Goal: Task Accomplishment & Management: Use online tool/utility

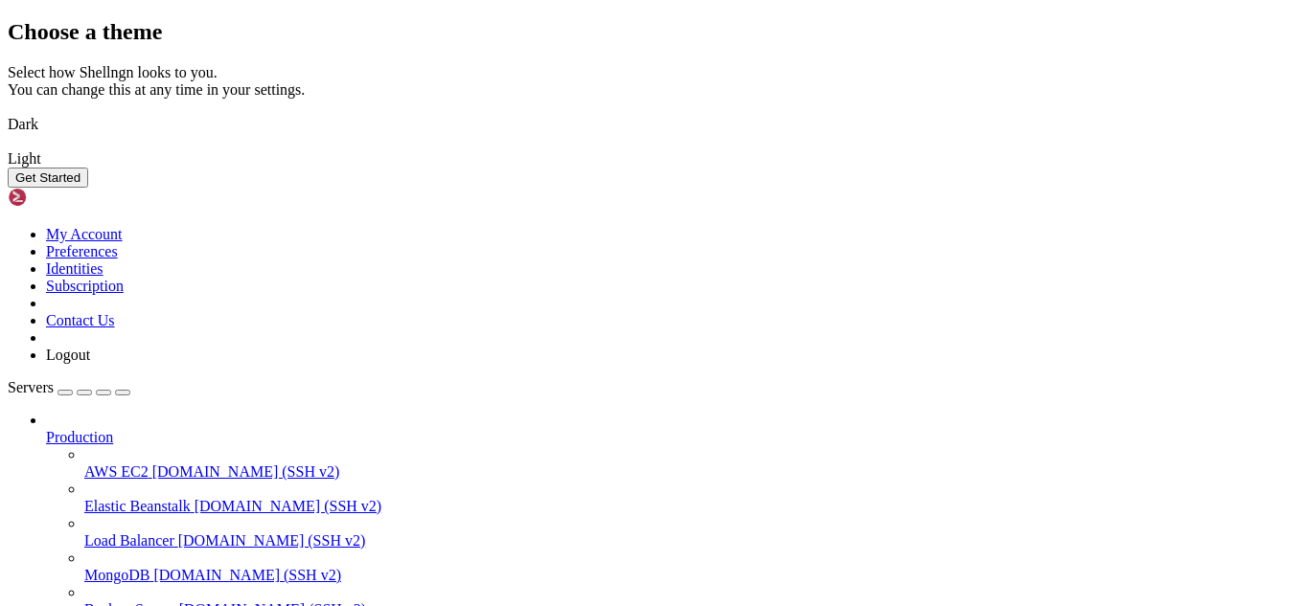
click at [8, 147] on img at bounding box center [8, 147] width 0 height 0
click at [88, 188] on button "Get Started" at bounding box center [48, 178] width 80 height 20
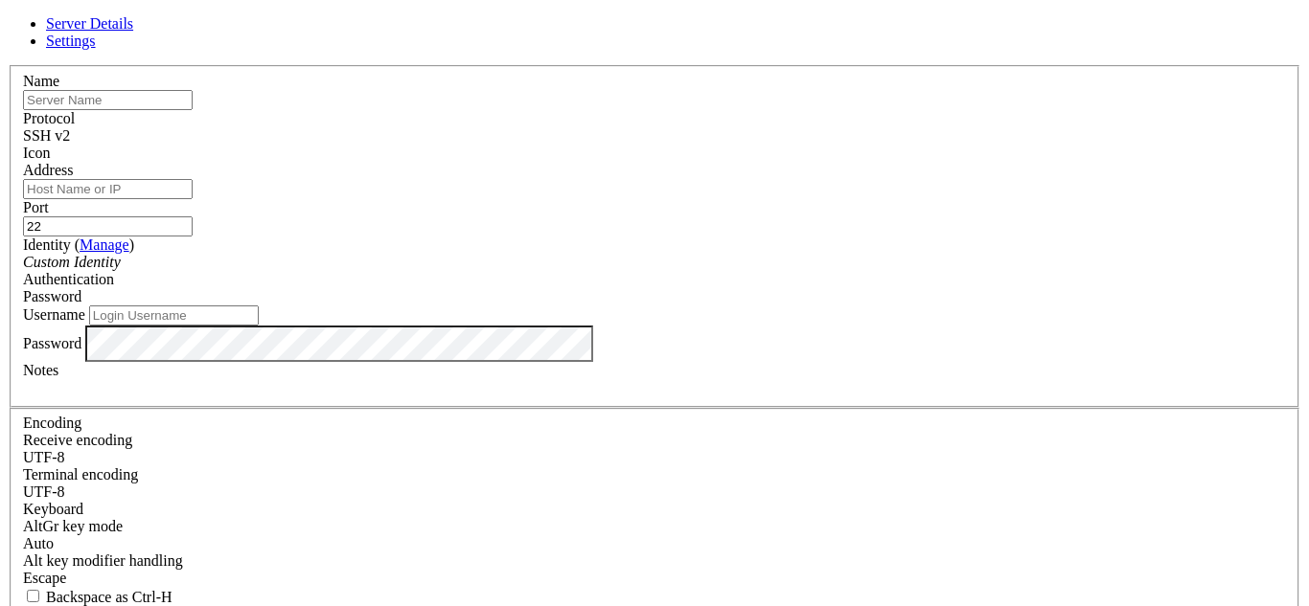
click at [96, 49] on link "Settings" at bounding box center [71, 41] width 50 height 16
click at [133, 32] on link "Server Details" at bounding box center [89, 23] width 87 height 16
click at [59, 89] on label "Name" at bounding box center [41, 81] width 36 height 16
click at [193, 110] on input "text" at bounding box center [108, 100] width 170 height 20
click at [524, 110] on div "Name" at bounding box center [654, 91] width 1263 height 37
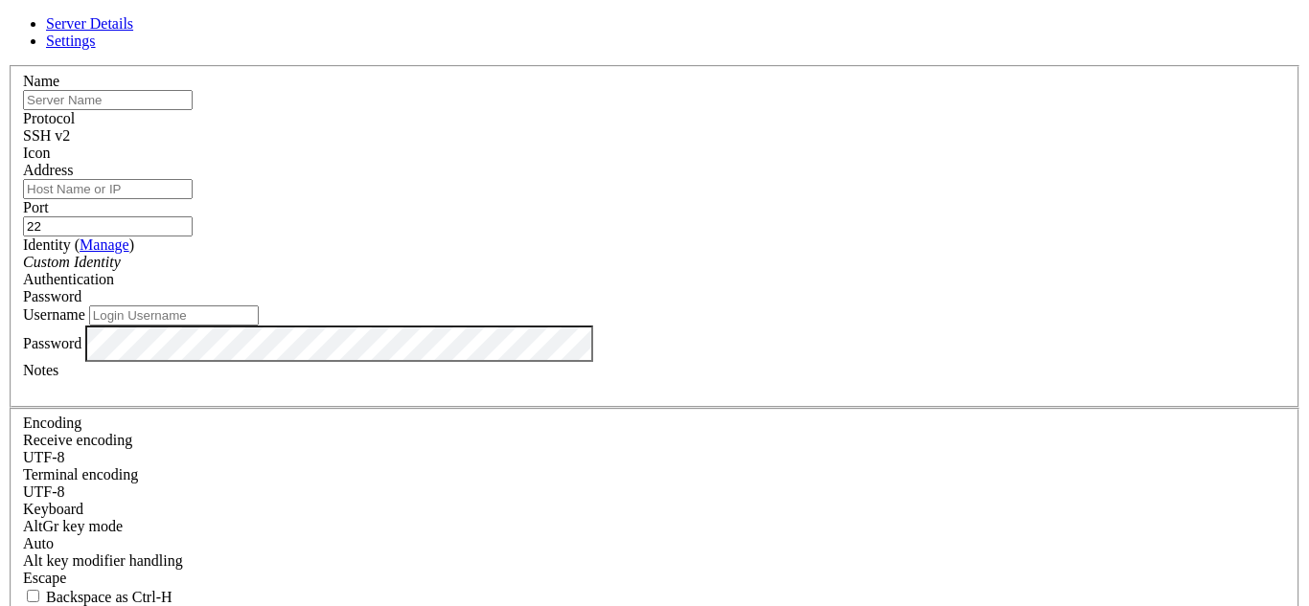
click at [59, 89] on label "Name" at bounding box center [41, 81] width 36 height 16
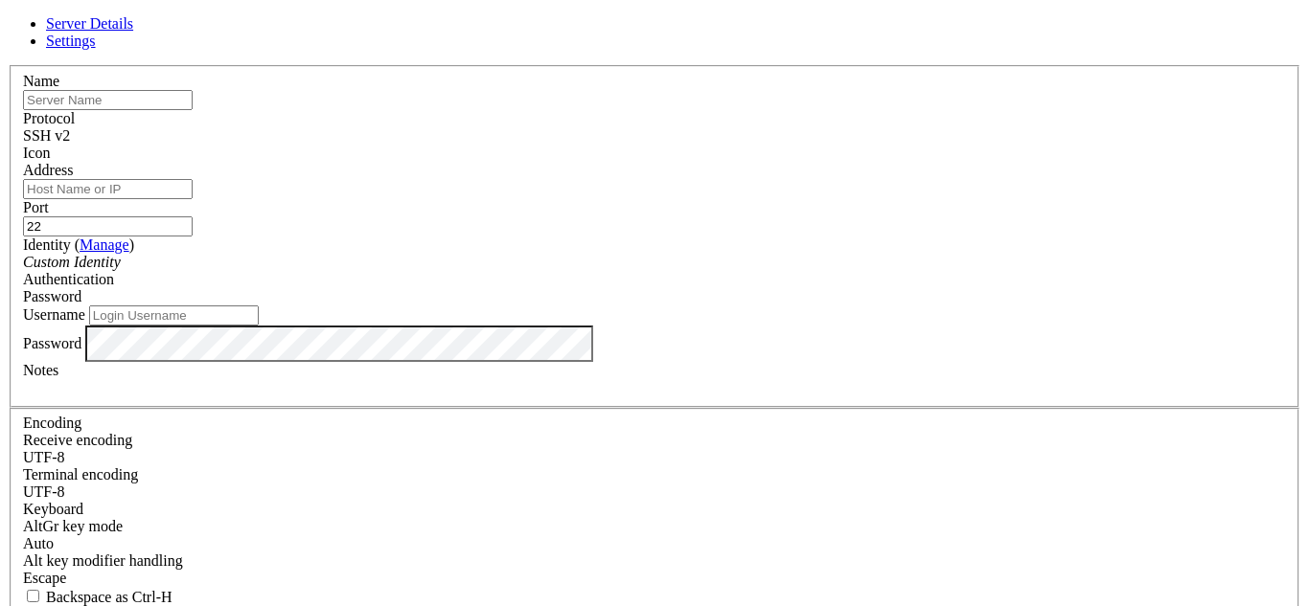
click at [59, 89] on label "Name" at bounding box center [41, 81] width 36 height 16
click at [193, 199] on input "Address" at bounding box center [108, 189] width 170 height 20
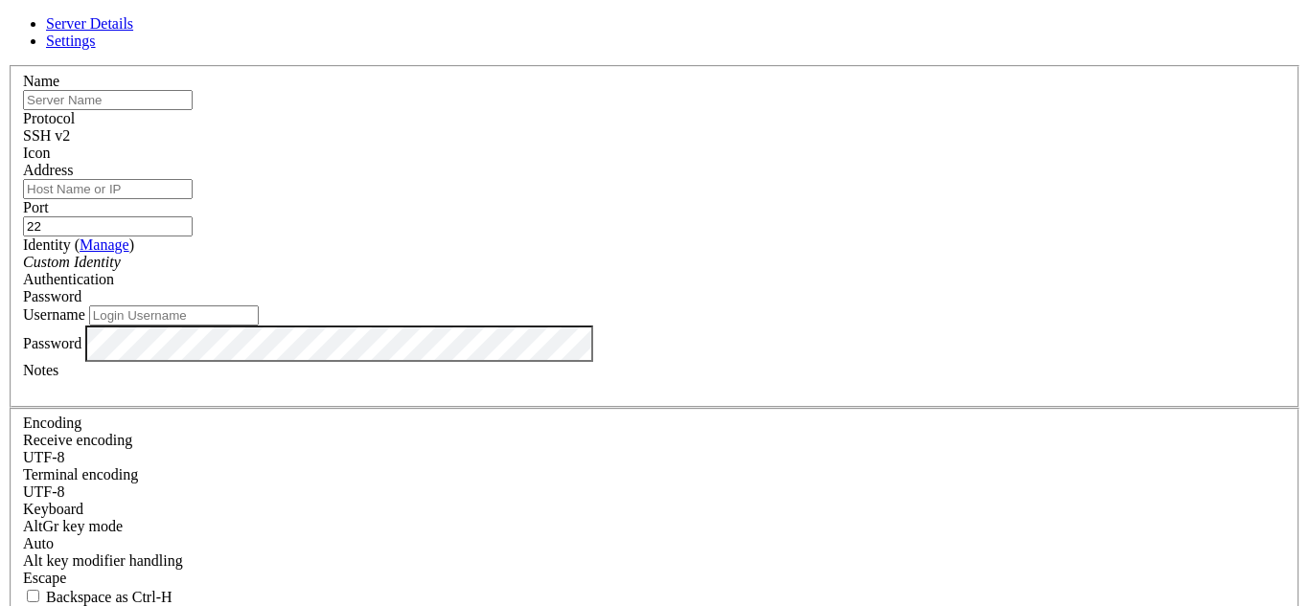
paste input "[TECHNICAL_ID]"
type input "[TECHNICAL_ID]"
click at [259, 326] on input "Username" at bounding box center [174, 316] width 170 height 20
type input "root"
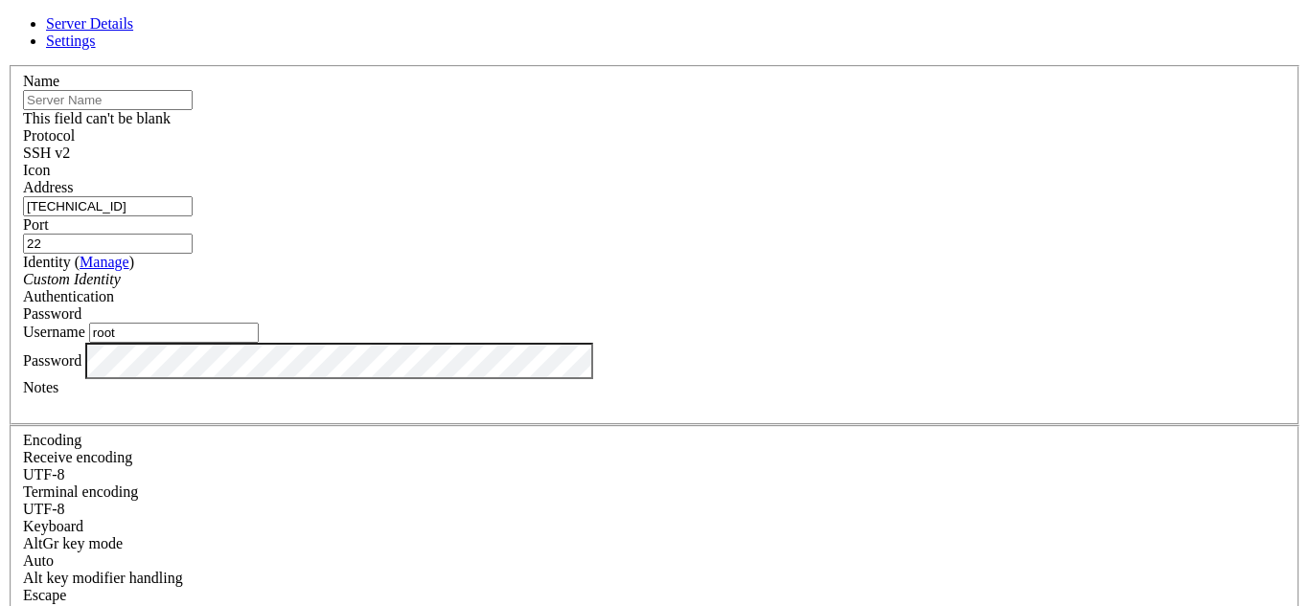
click at [193, 110] on input "text" at bounding box center [108, 100] width 170 height 20
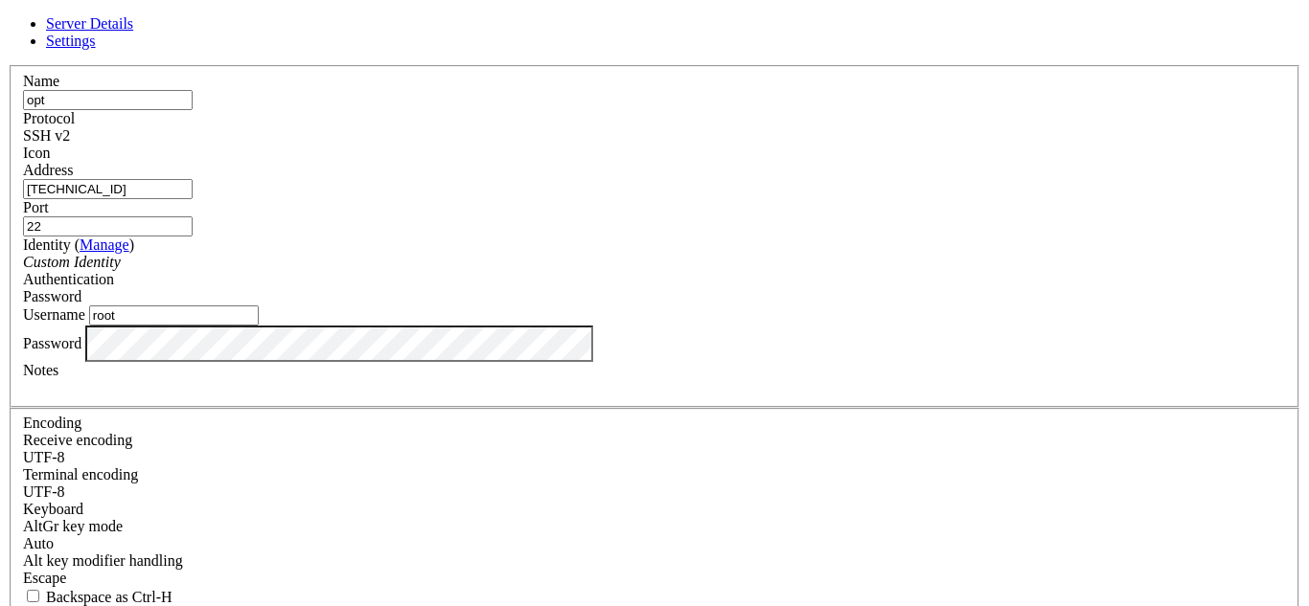
type input "opt"
click at [802, 140] on div "SSH v2" at bounding box center [654, 135] width 1263 height 17
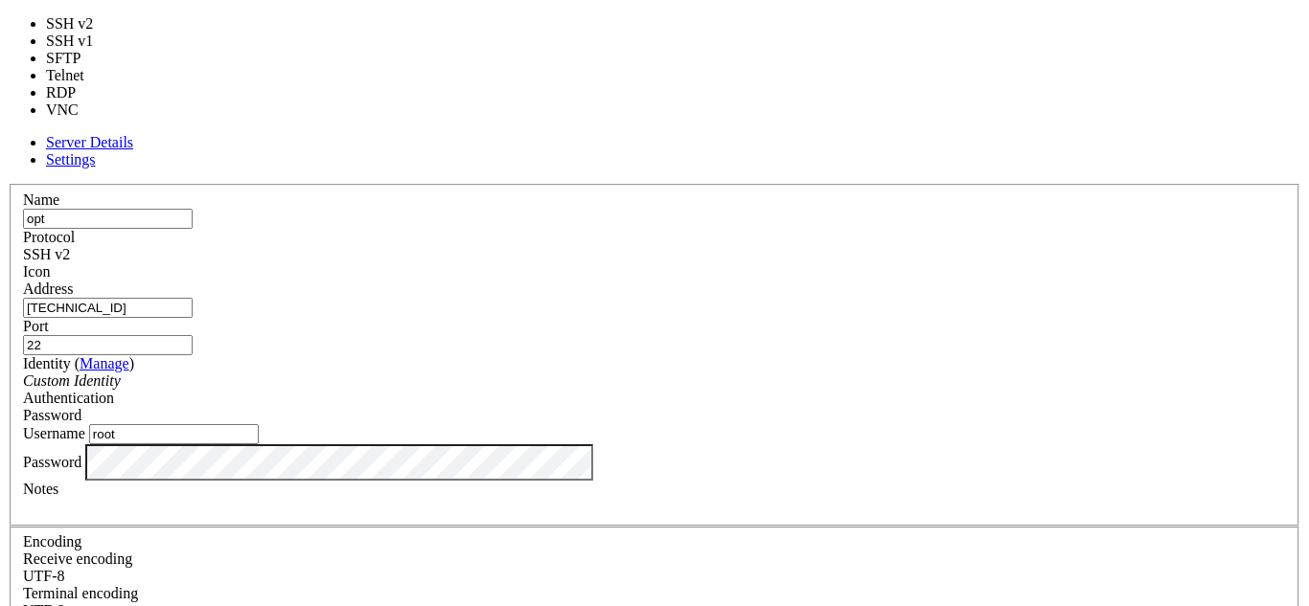
click at [802, 246] on div "SSH v2" at bounding box center [654, 254] width 1263 height 17
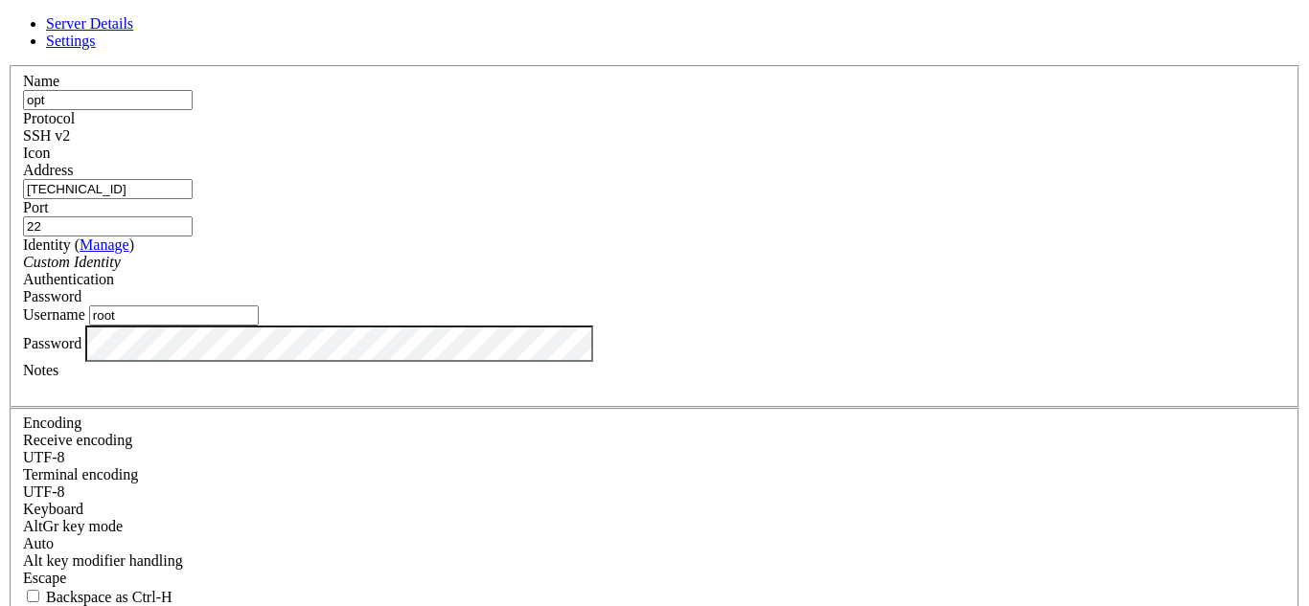
click at [748, 127] on div "SSH v2" at bounding box center [654, 135] width 1263 height 17
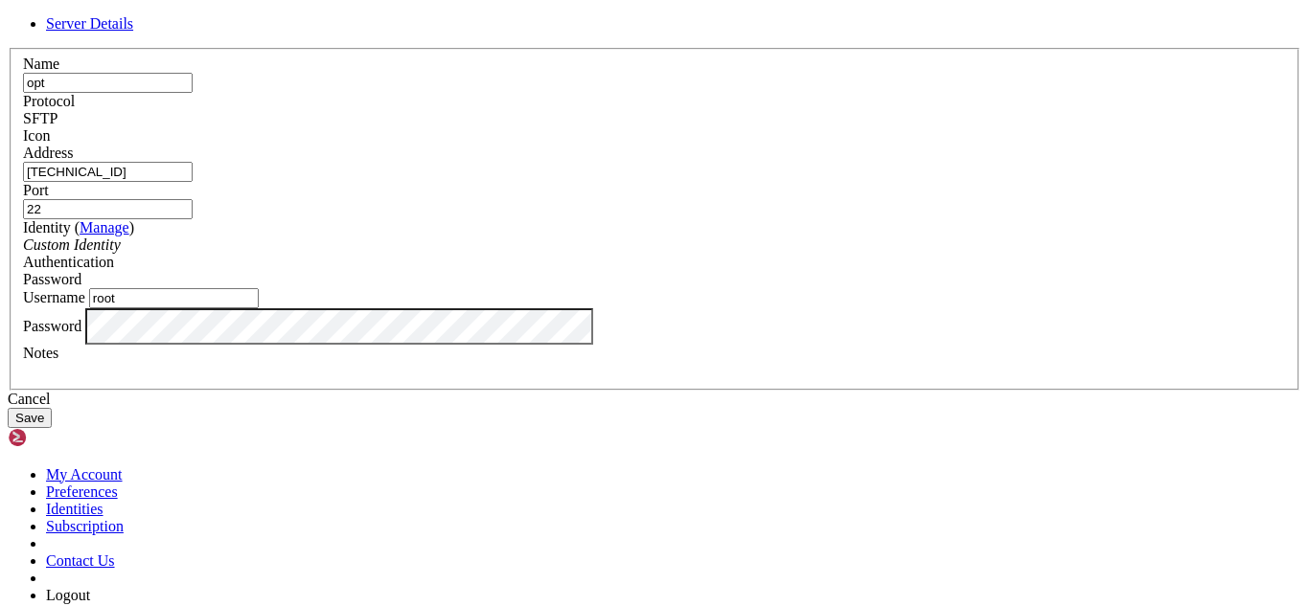
click at [52, 428] on button "Save" at bounding box center [30, 418] width 44 height 20
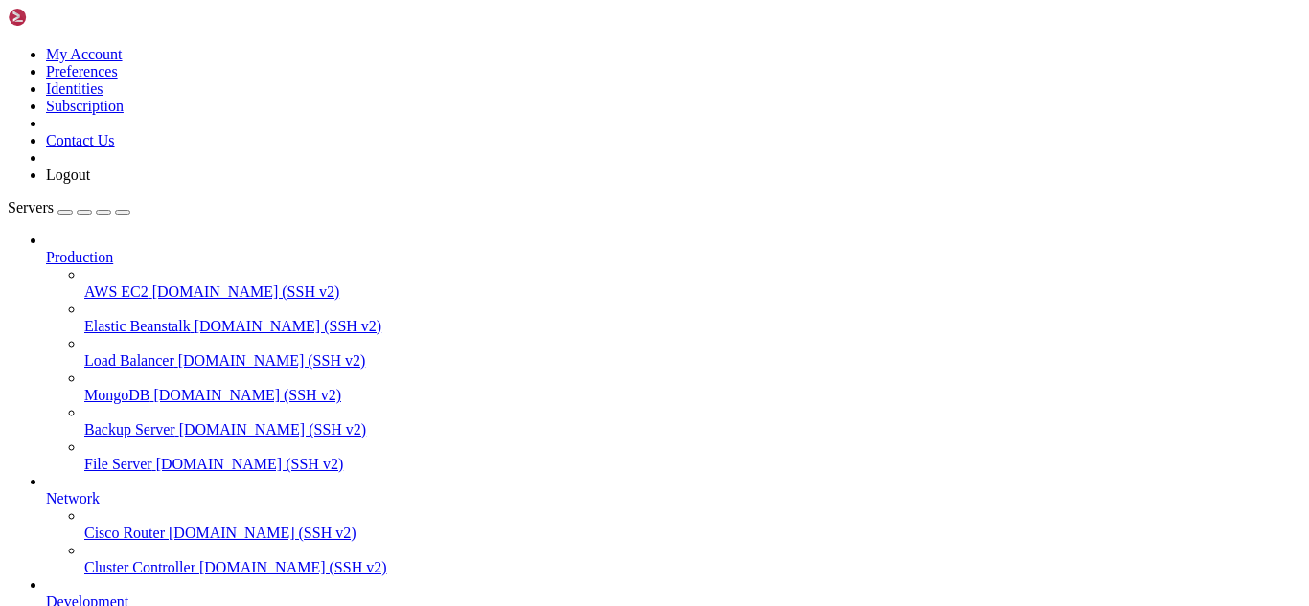
scroll to position [167, 0]
type input "/root"
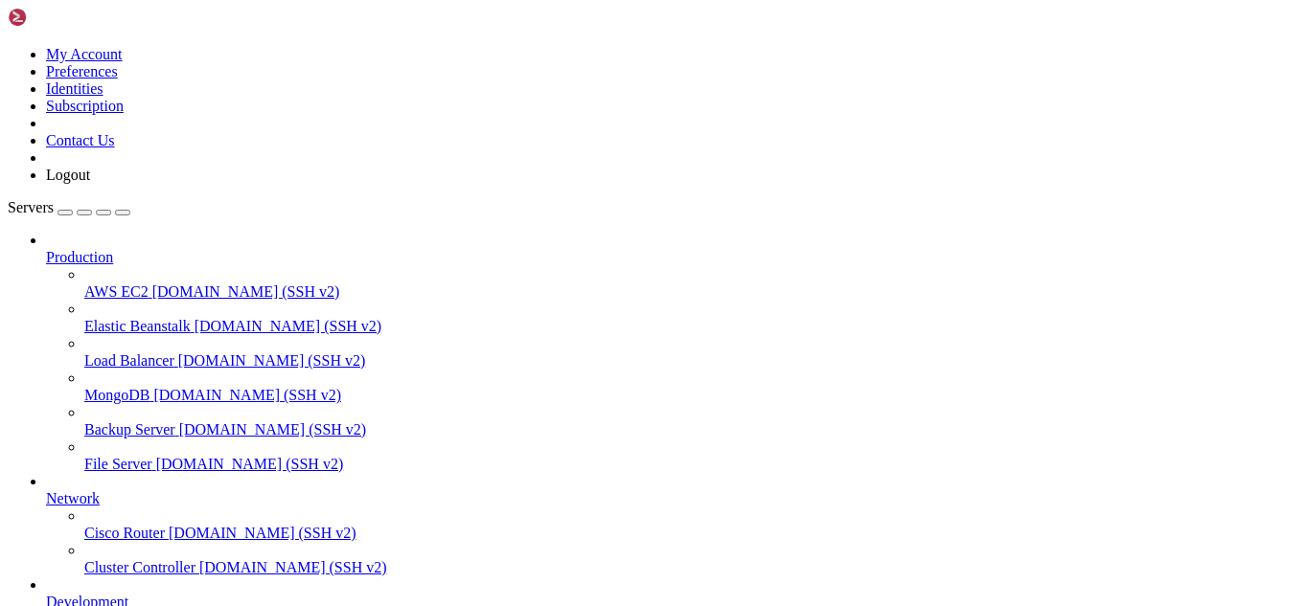
scroll to position [217, 0]
type input "optcmd"
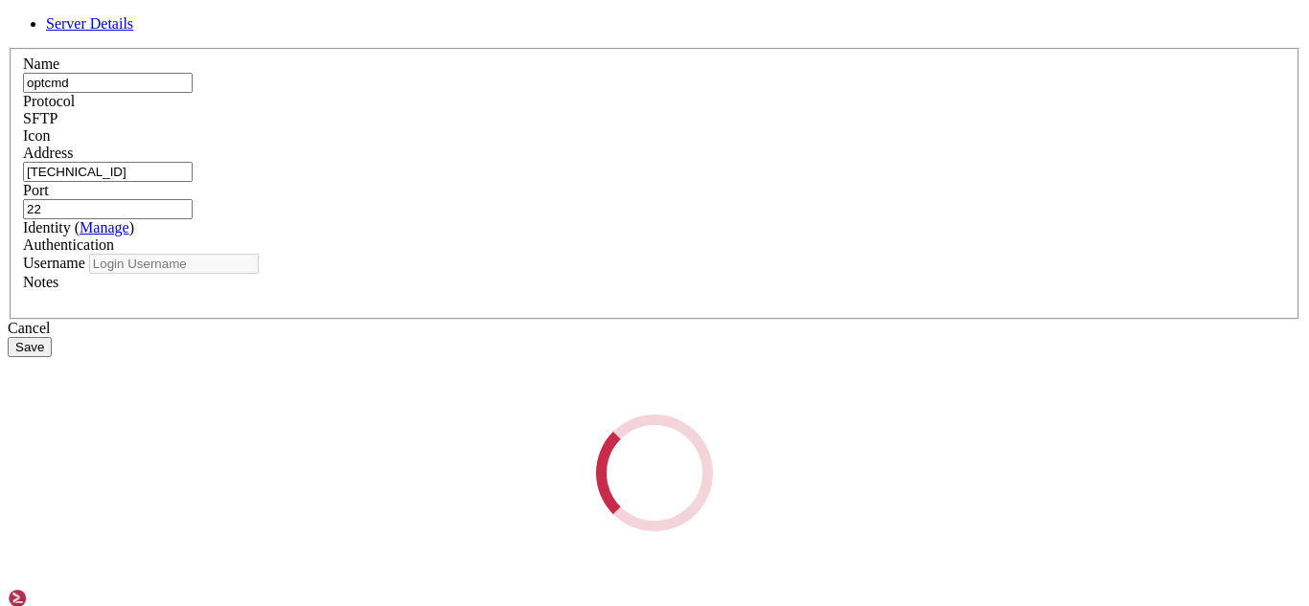
type input "root"
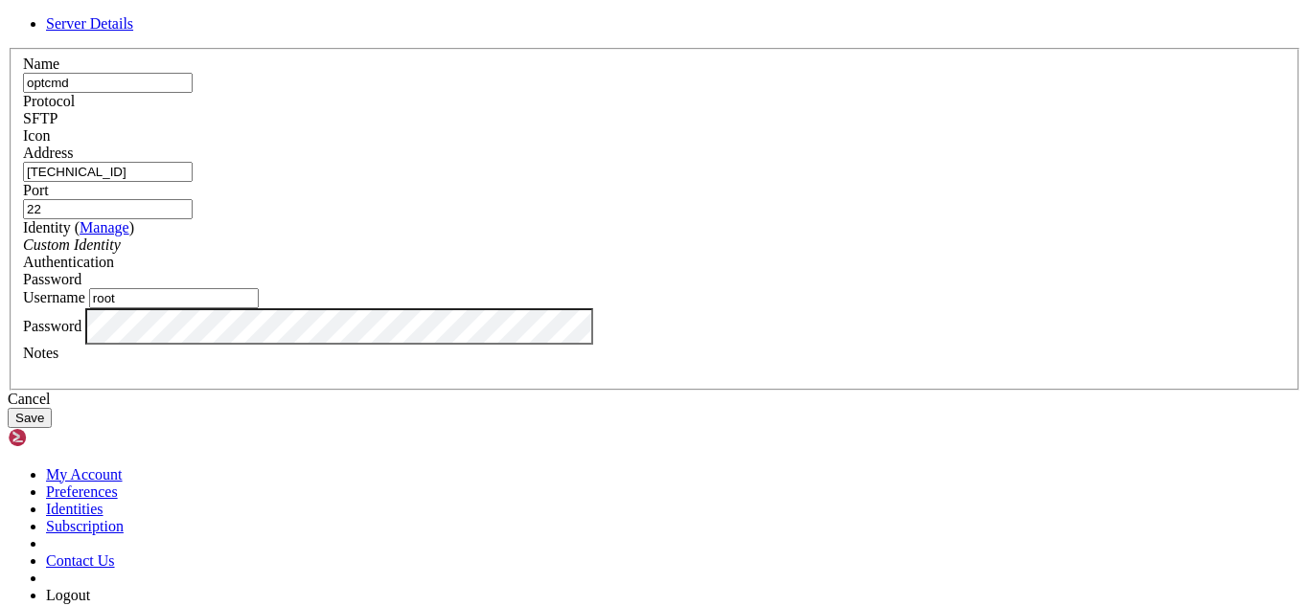
click at [782, 127] on div "SFTP" at bounding box center [654, 118] width 1263 height 17
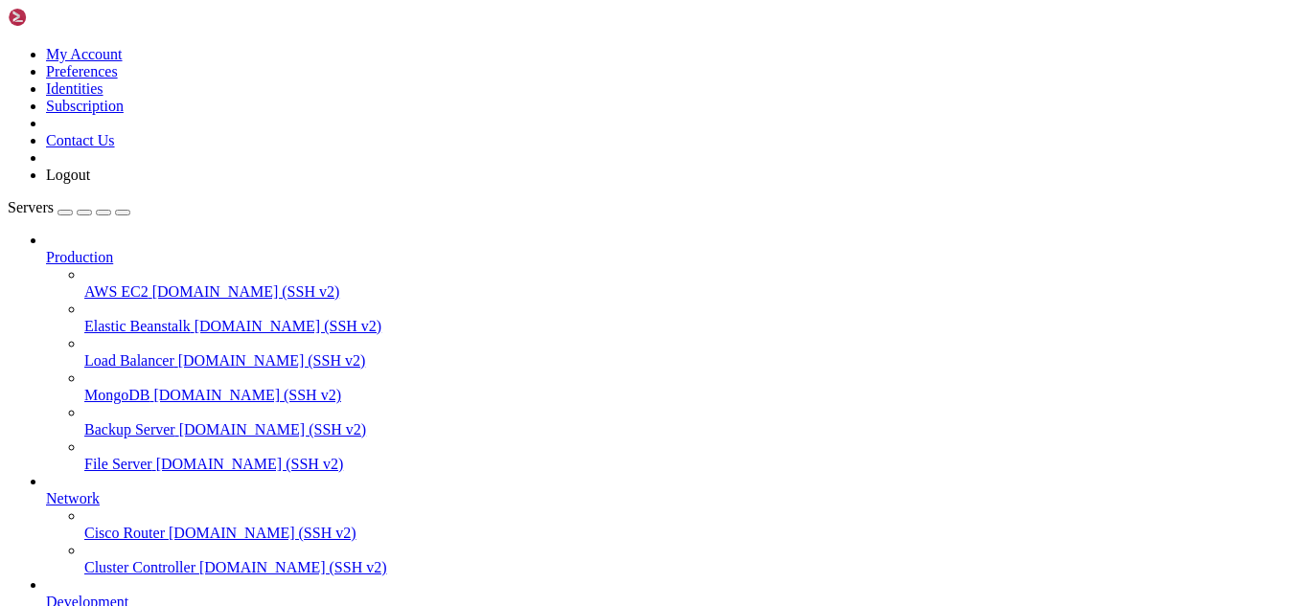
scroll to position [21195, 0]
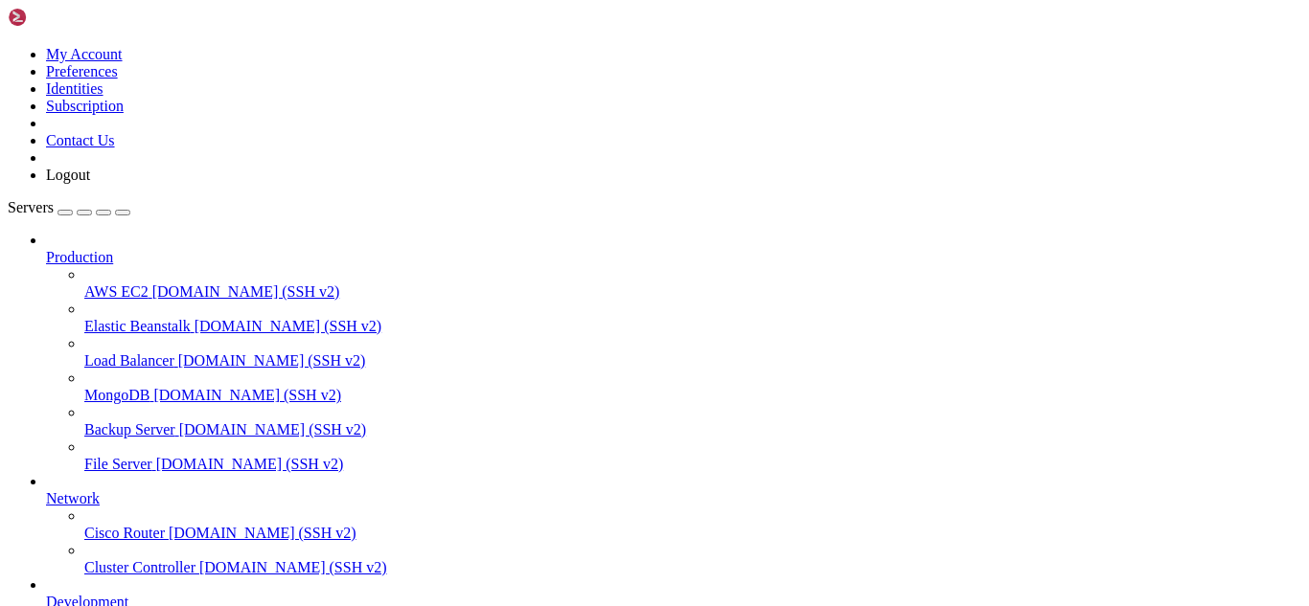
scroll to position [0, 0]
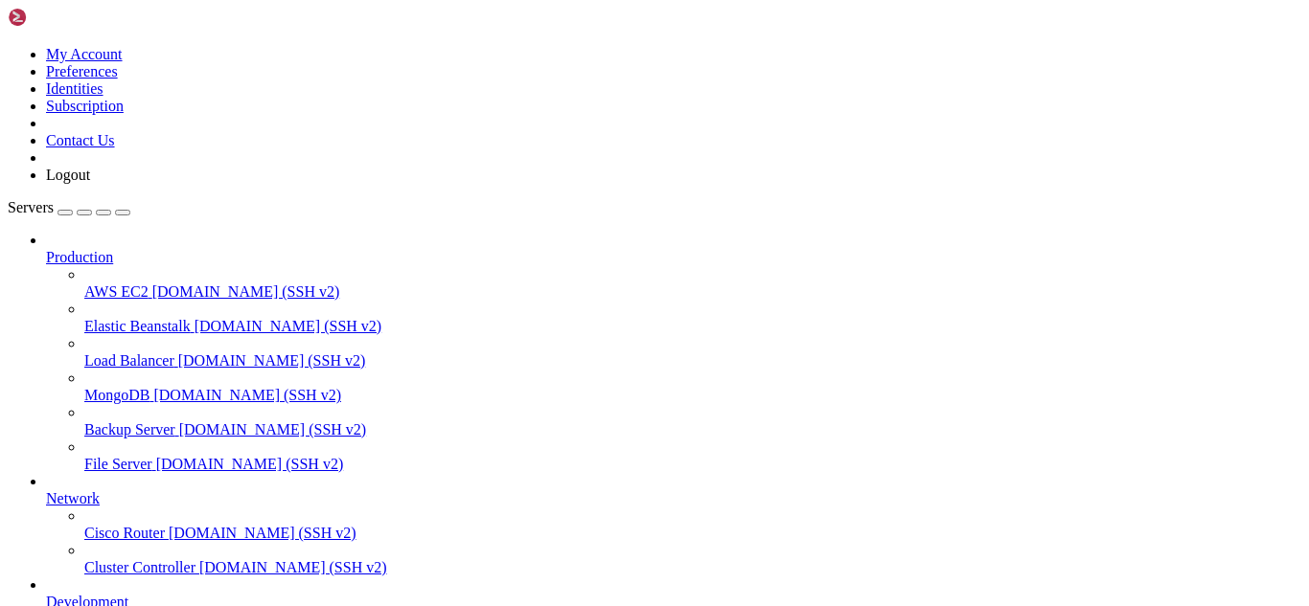
type input "/root/discord-ticket-bot"
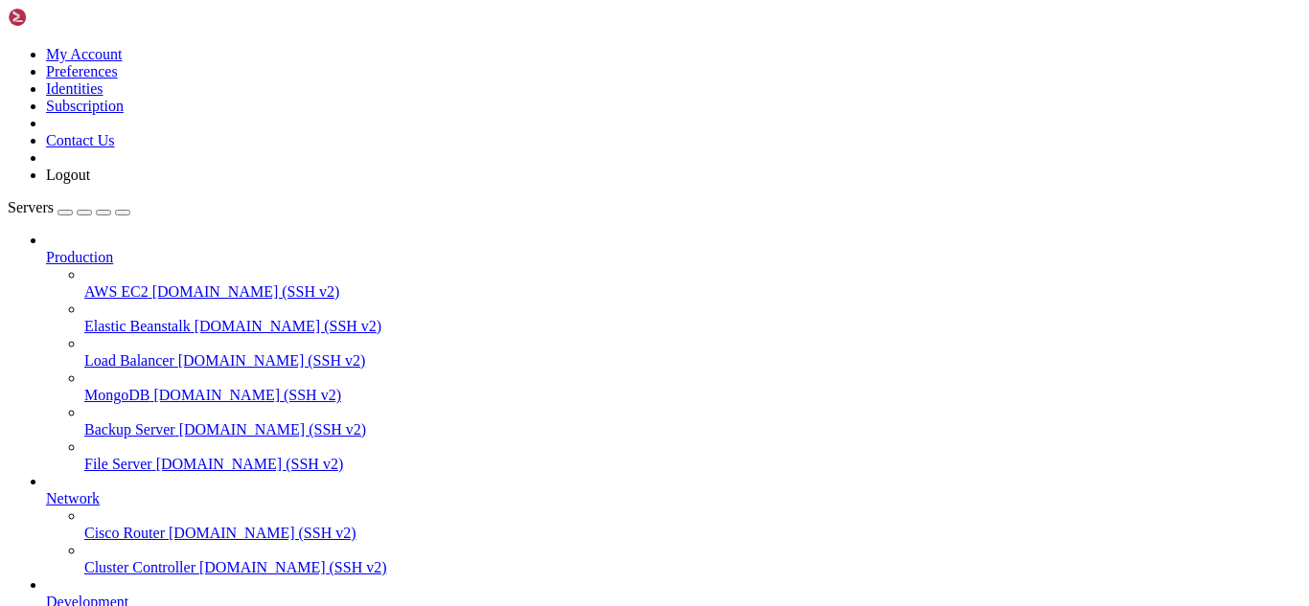
click at [378, 188] on div at bounding box center [654, 303] width 1309 height 606
click at [341, 194] on div at bounding box center [654, 303] width 1309 height 606
click at [279, 227] on div at bounding box center [654, 303] width 1309 height 606
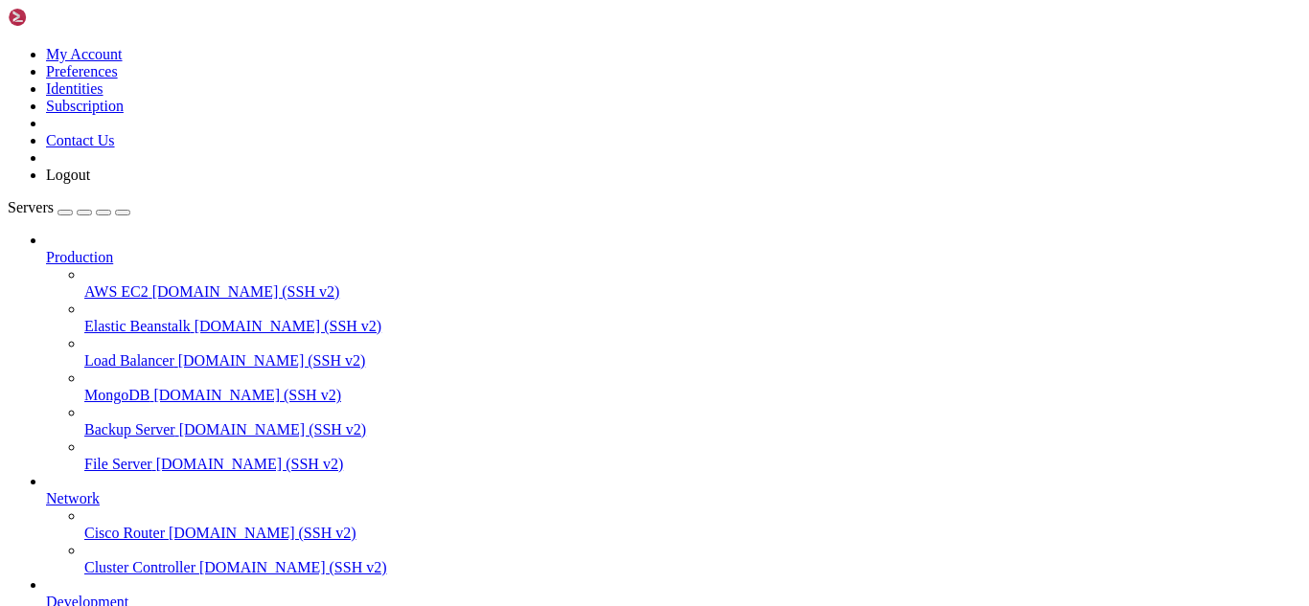
drag, startPoint x: 19, startPoint y: 1929, endPoint x: 348, endPoint y: 2267, distance: 471.6
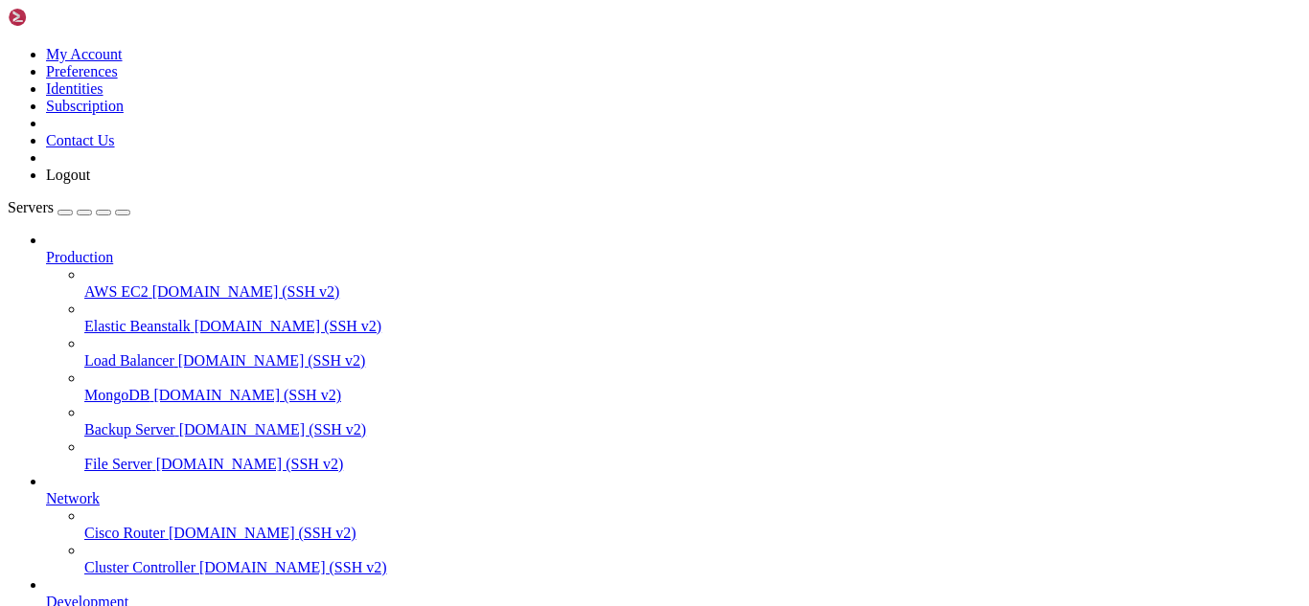
drag, startPoint x: 19, startPoint y: 1840, endPoint x: 295, endPoint y: 2225, distance: 473.0
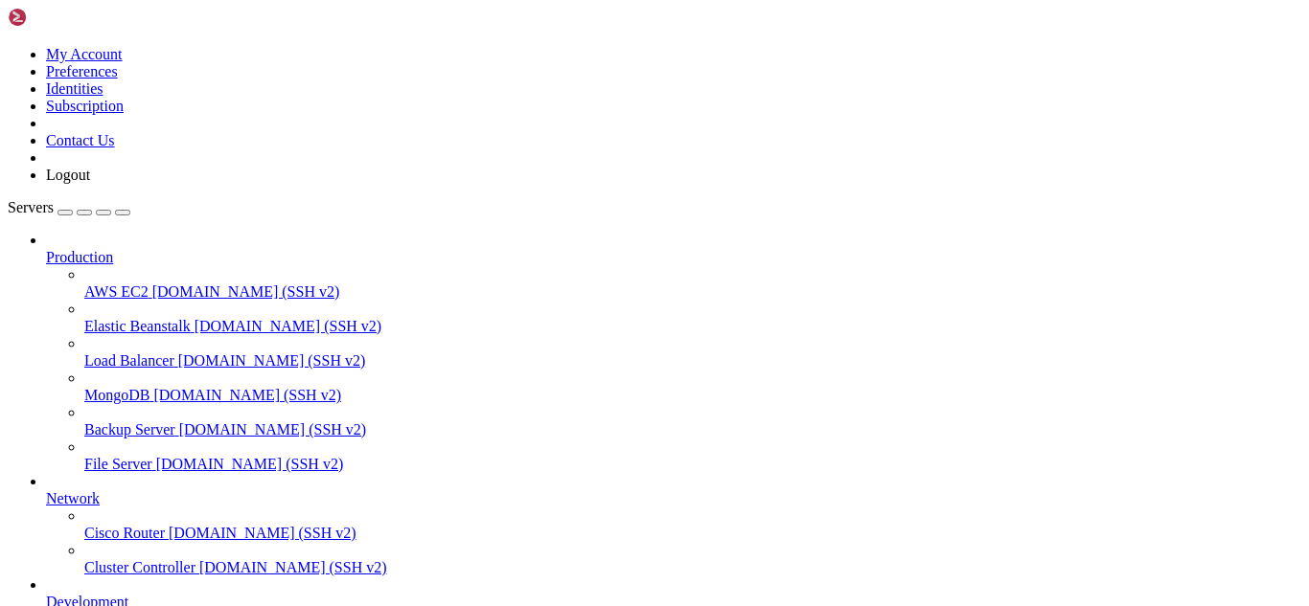
scroll to position [35801, 0]
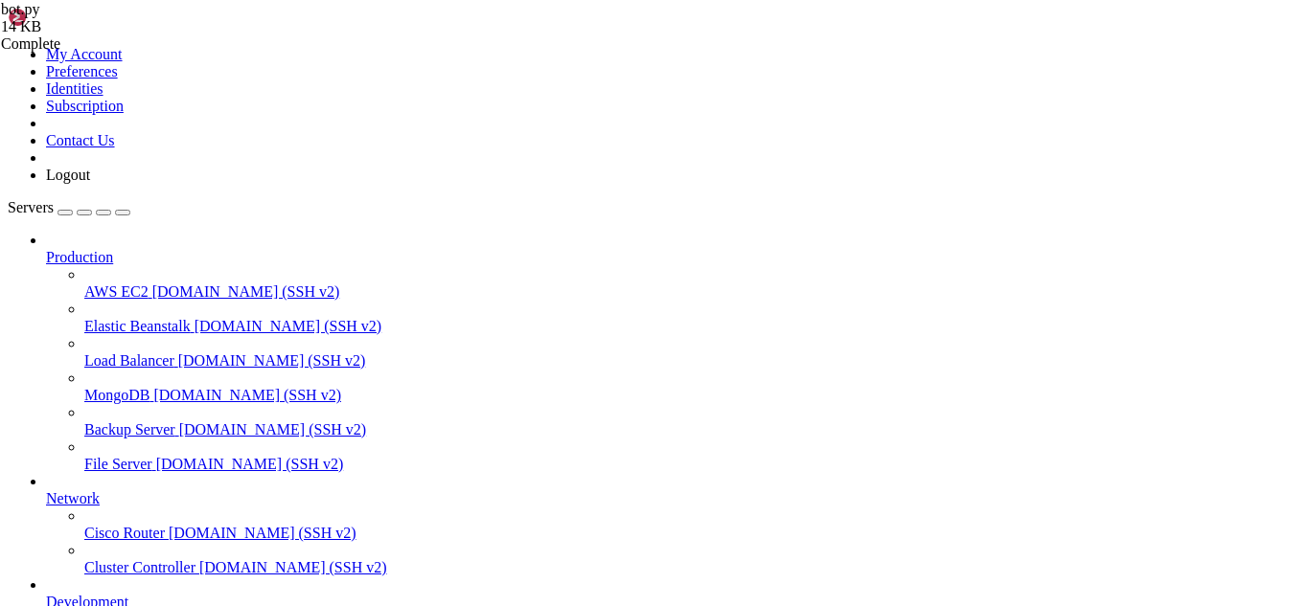
paste textarea
type textarea "[DOMAIN_NAME](BOT_TOKEN)"
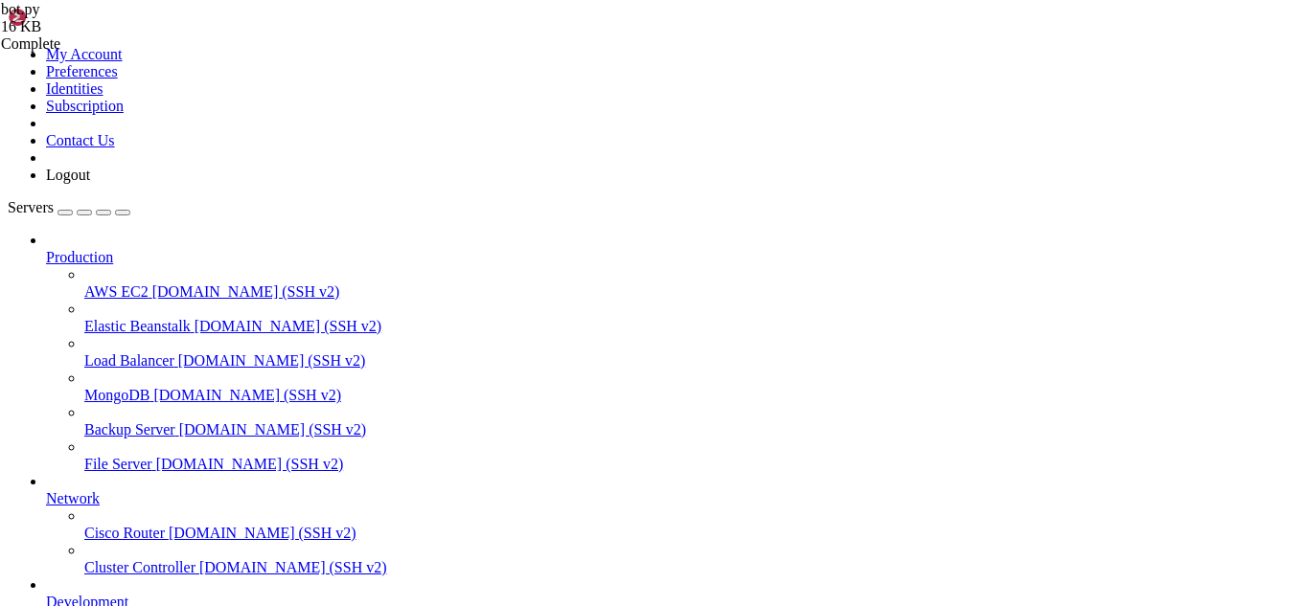
drag, startPoint x: 21, startPoint y: 2118, endPoint x: 396, endPoint y: 2178, distance: 379.3
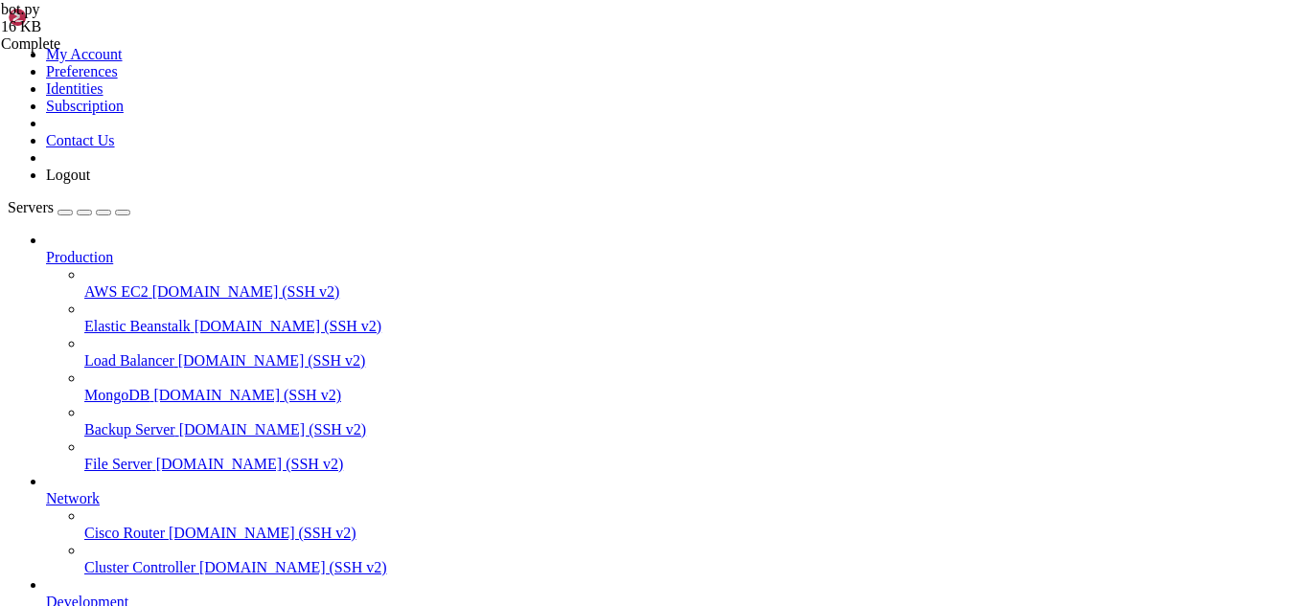
scroll to position [36818, 0]
drag, startPoint x: 17, startPoint y: 1864, endPoint x: 112, endPoint y: 1931, distance: 115.6
drag, startPoint x: 15, startPoint y: 1855, endPoint x: 556, endPoint y: 2204, distance: 643.1
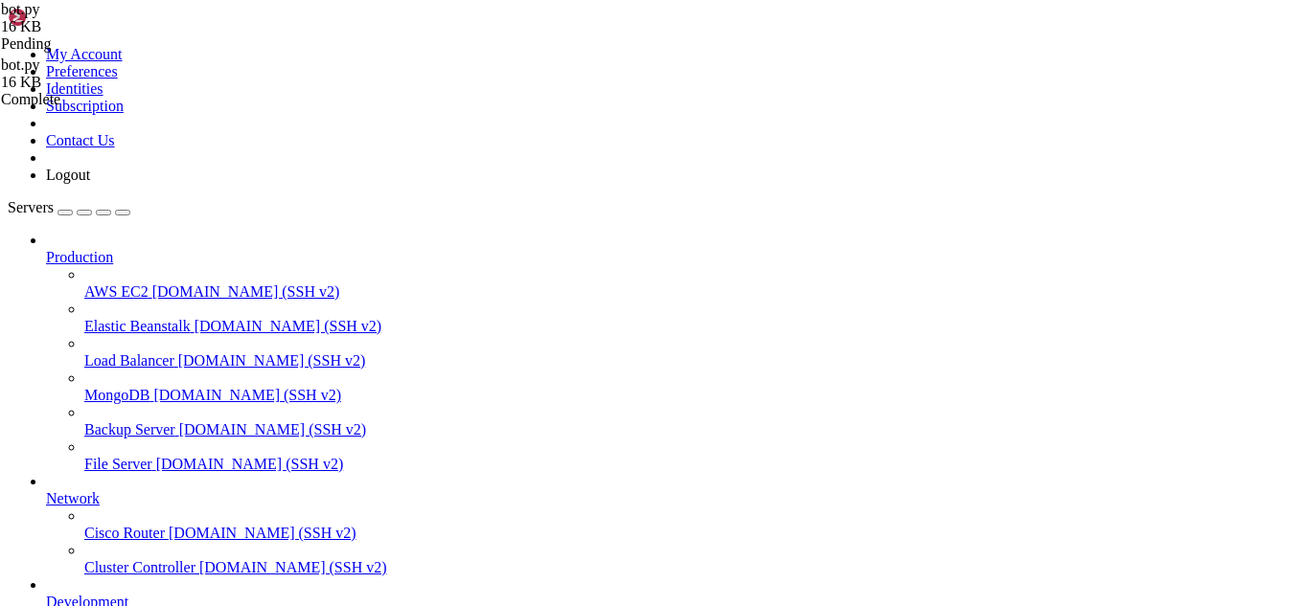
type textarea "BOT_TOKEN = 'MTQyMDgyMjYzMDg0MzU0NzY4MA.GCe5pY.UGFmgRLdPOsy02Tk8M47fcSdcDuRg-Al…"
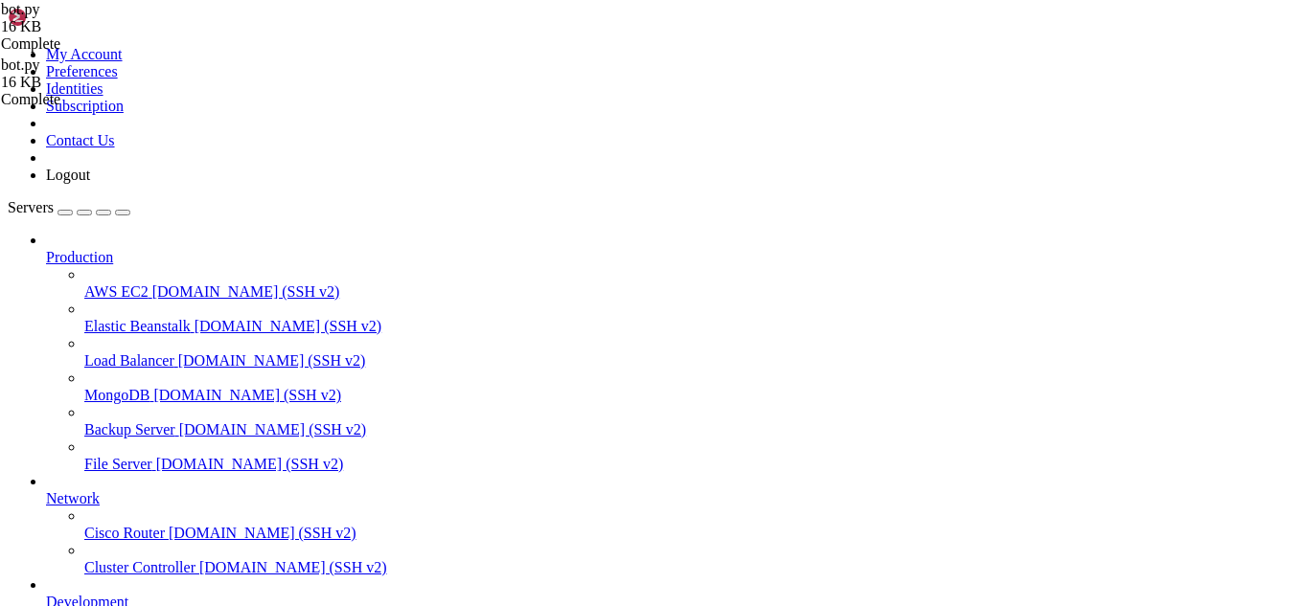
paste textarea
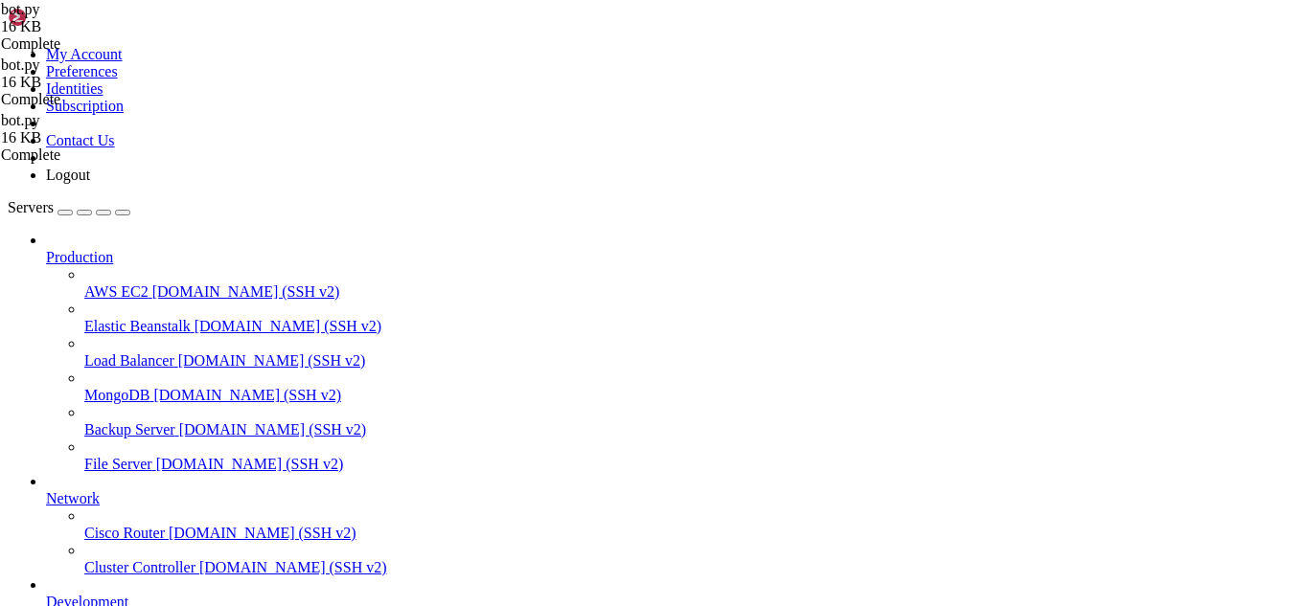
type textarea "[DOMAIN_NAME](BOT_TOKEN)"
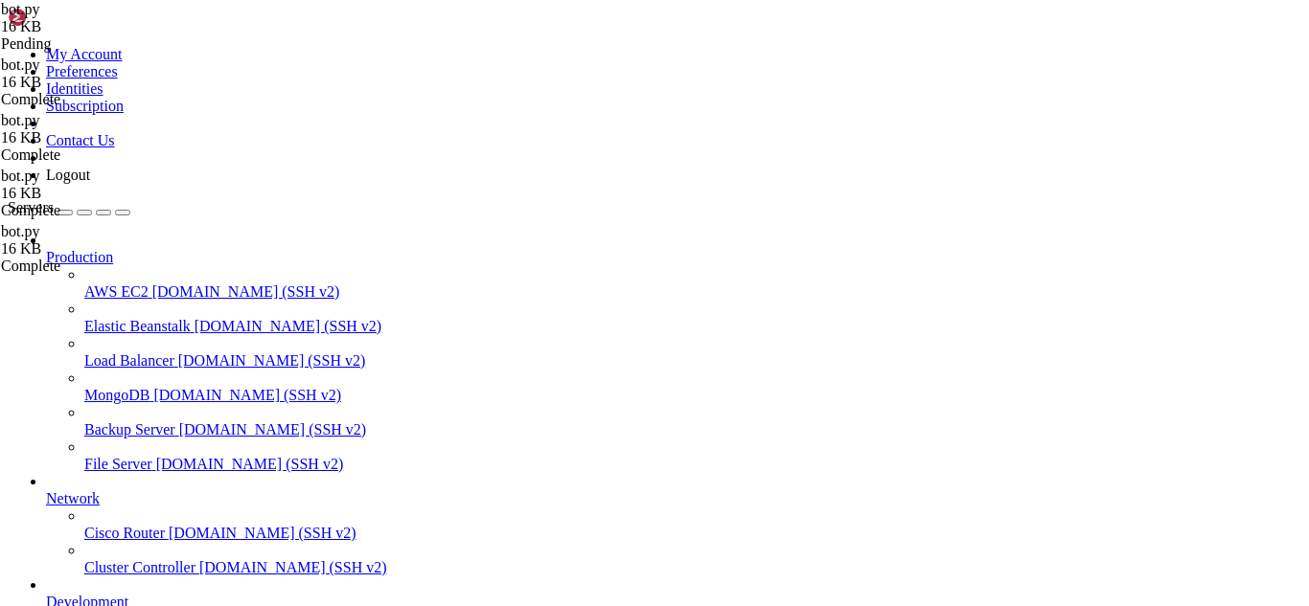
drag, startPoint x: 318, startPoint y: 2174, endPoint x: 11, endPoint y: 1841, distance: 452.2
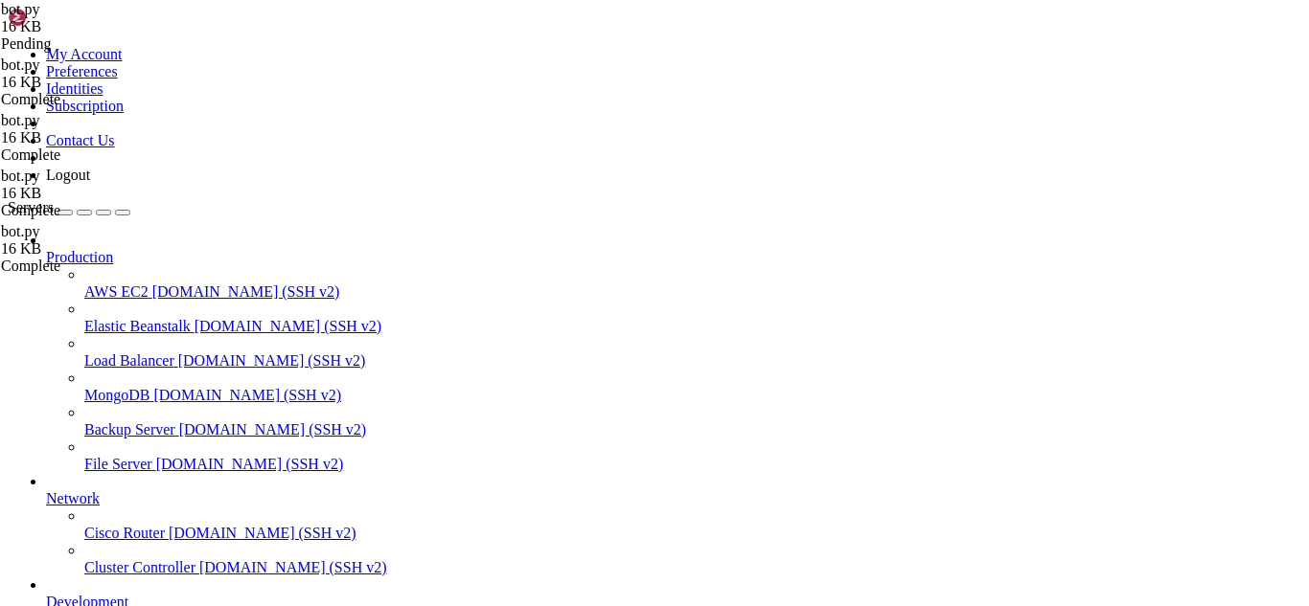
paste textarea "root@OPTBOT:~/discord-ticket-bot#"
paste textarea
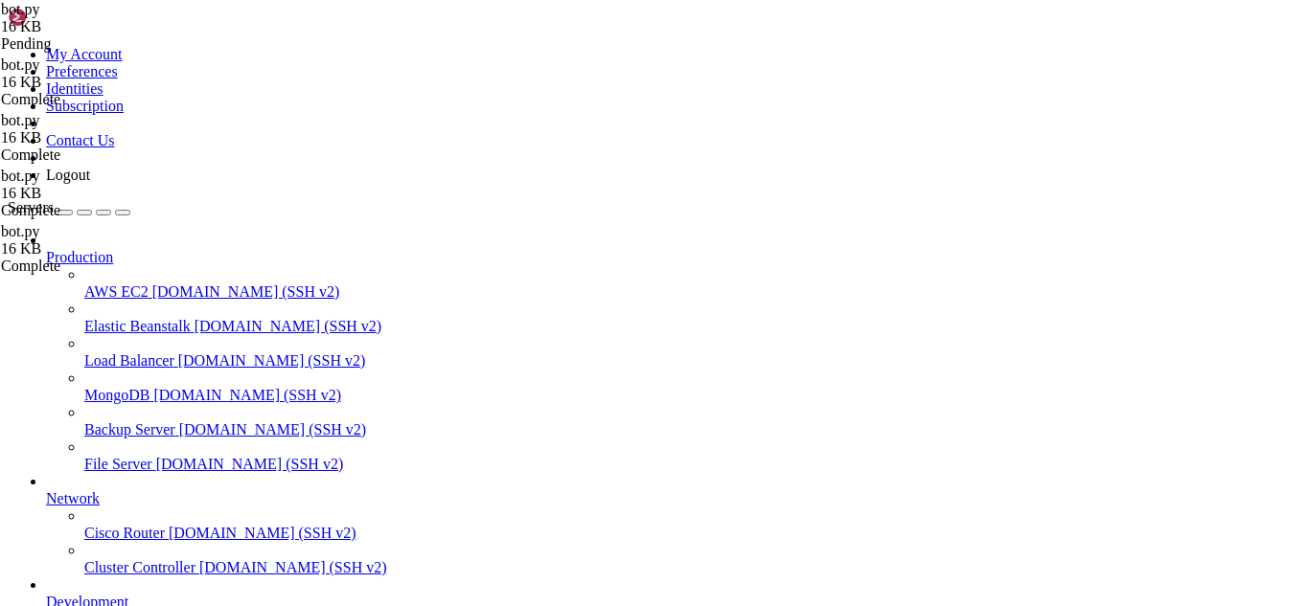
paste textarea "MTQyMDgyMjYzMDg0MzU0NzY4MA.GCe5pY.UGFmgRLdPOsy02Tk8M47fcSdcDuRg-AlNjUNeE"
type textarea "BOT_TOKEN = 'MTQyMDgyMjYzMDg0MzU0NzY4MA.GCe5pY.UGFmgRLdPOsy02Tk8M47fcSdcDuRg-Al…"
type textarea "ADMIN_ROLE_ID = 1060765641696608357"
type textarea "OTHER_CATEGORY_ID = 1353935587618328577"
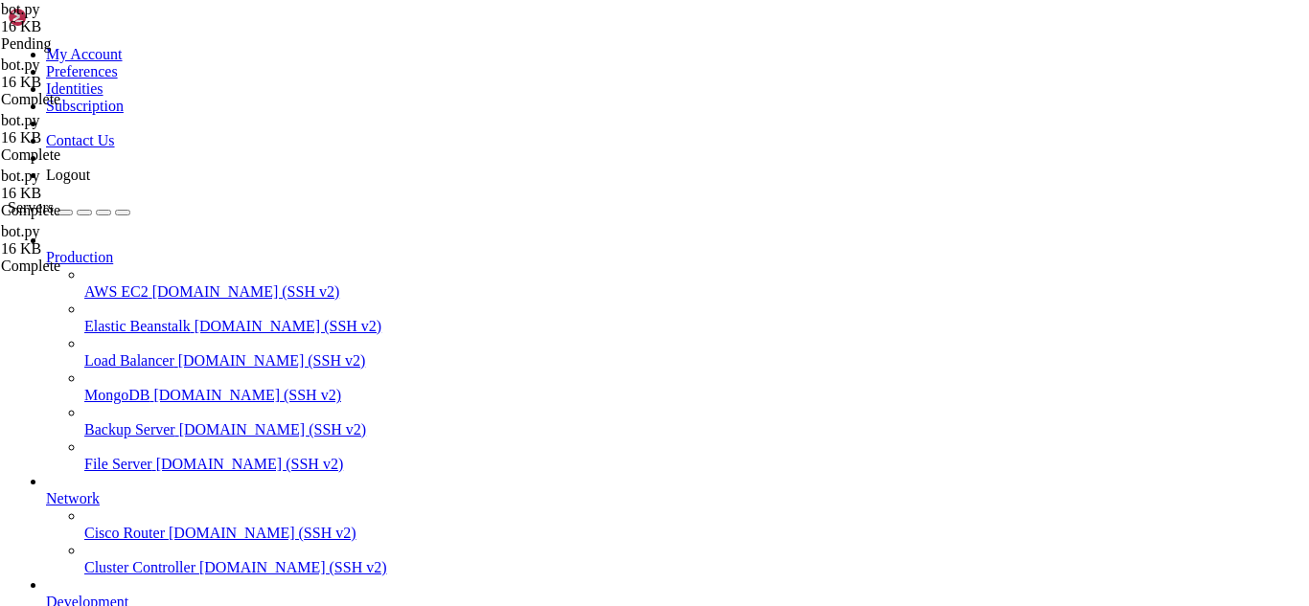
type textarea "}"
type textarea "self.tree = app_commands.CommandTree(self)"
paste textarea "1059242670456836197"
type textarea "await self.tree.sync(guild=discord.Object(id=1059242670456836197))"
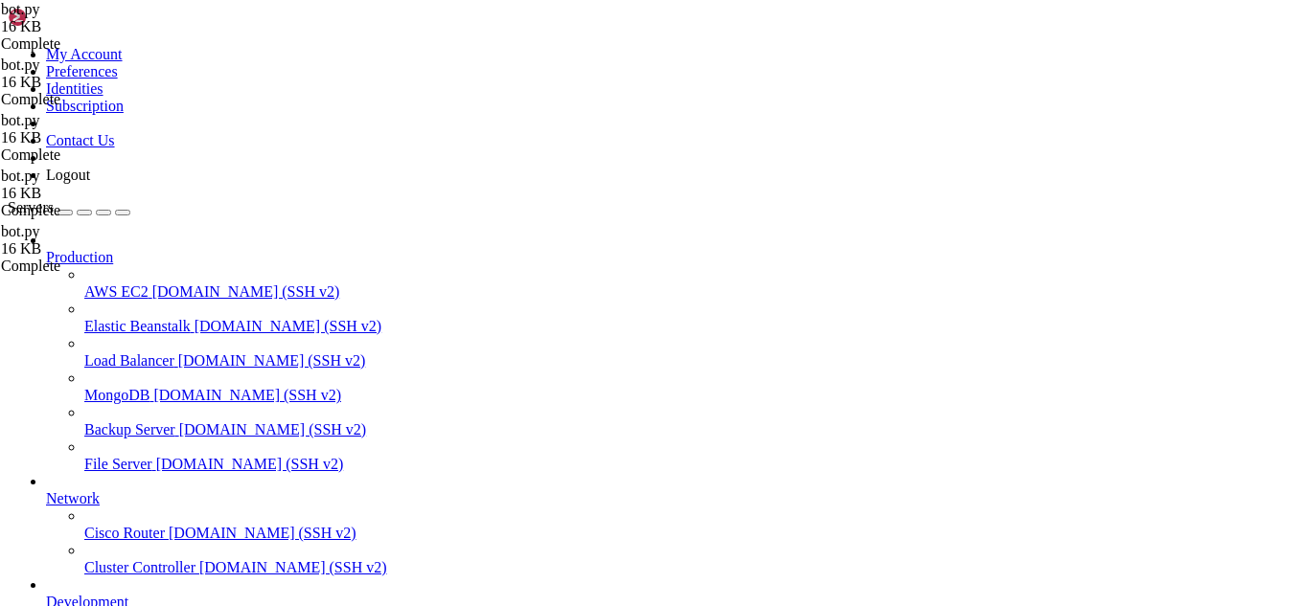
drag, startPoint x: 13, startPoint y: 1973, endPoint x: 374, endPoint y: 2091, distance: 379.0
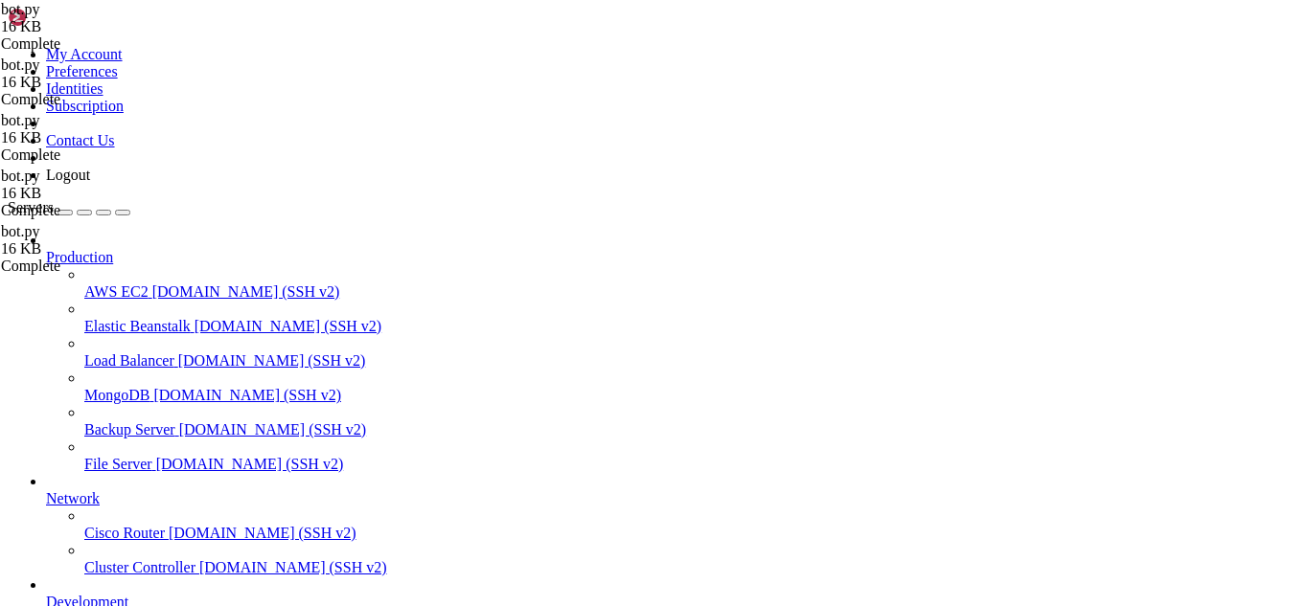
scroll to position [552, 0]
drag, startPoint x: 15, startPoint y: 1974, endPoint x: 730, endPoint y: 2243, distance: 763.7
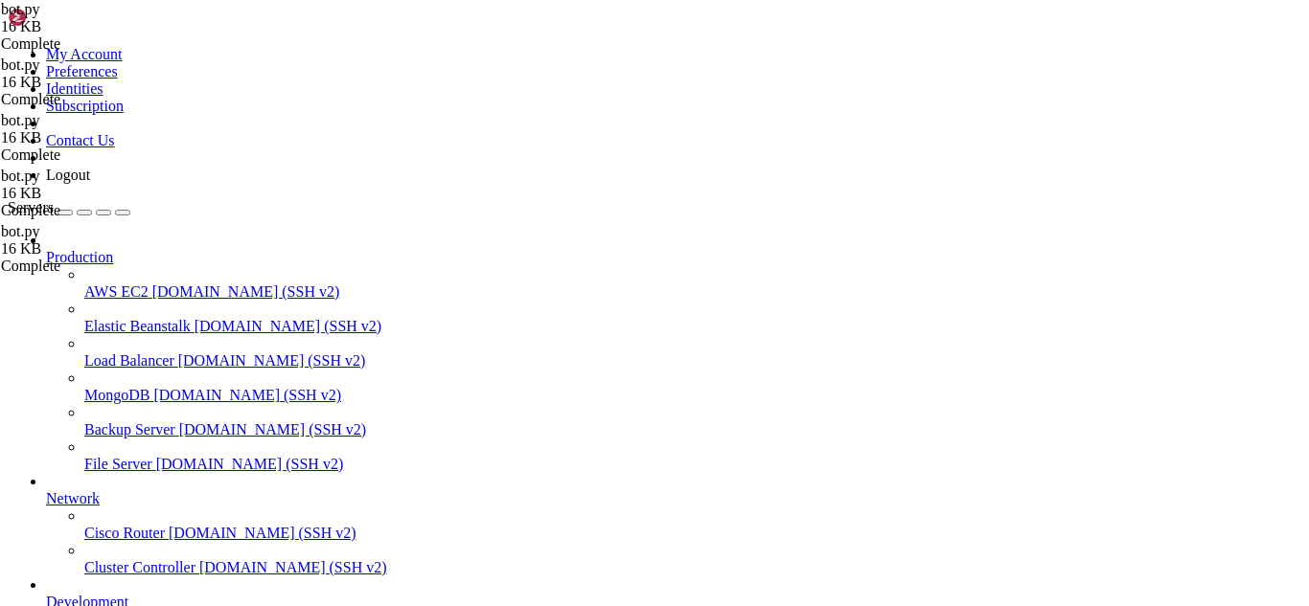
scroll to position [1433, 0]
type textarea "a"
type textarea "e"
drag, startPoint x: 546, startPoint y: 429, endPoint x: 286, endPoint y: 202, distance: 344.9
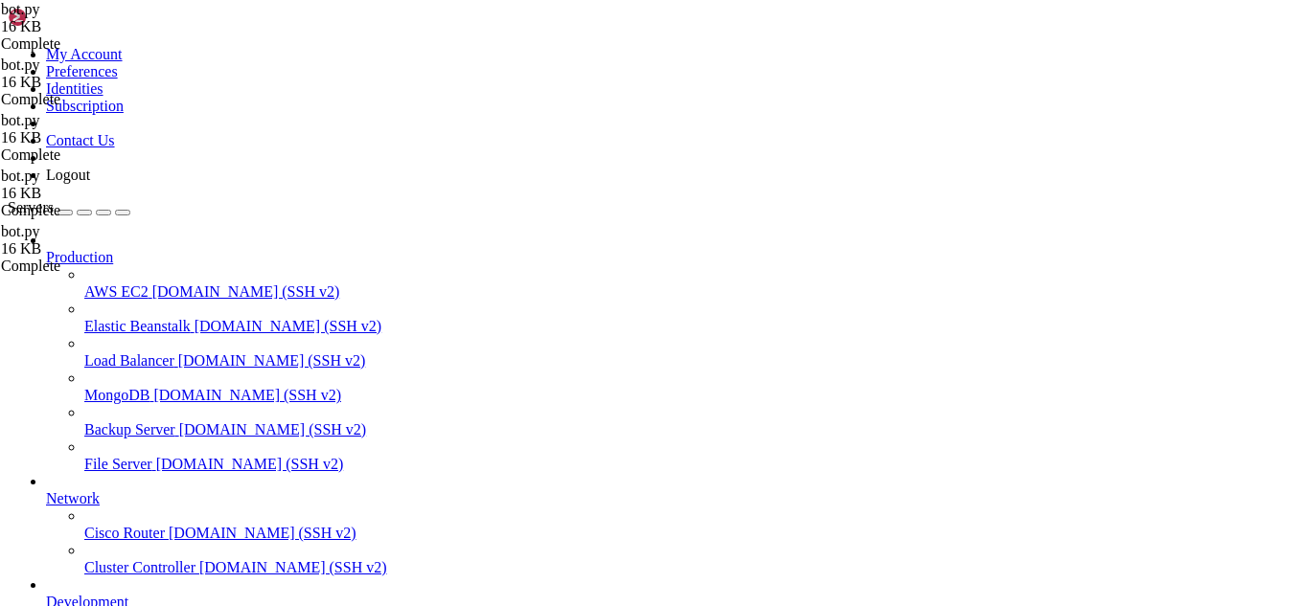
type textarea "@client.tree.command(name='create_panel', description='Create a ticket panel in…"
paste textarea "await interaction.followup.send(f'An unexpected error occurred: {str(e)}', ephe…"
type textarea "await interaction.followup.send(f'An unexpected error occurred: {str(e)}', ephe…"
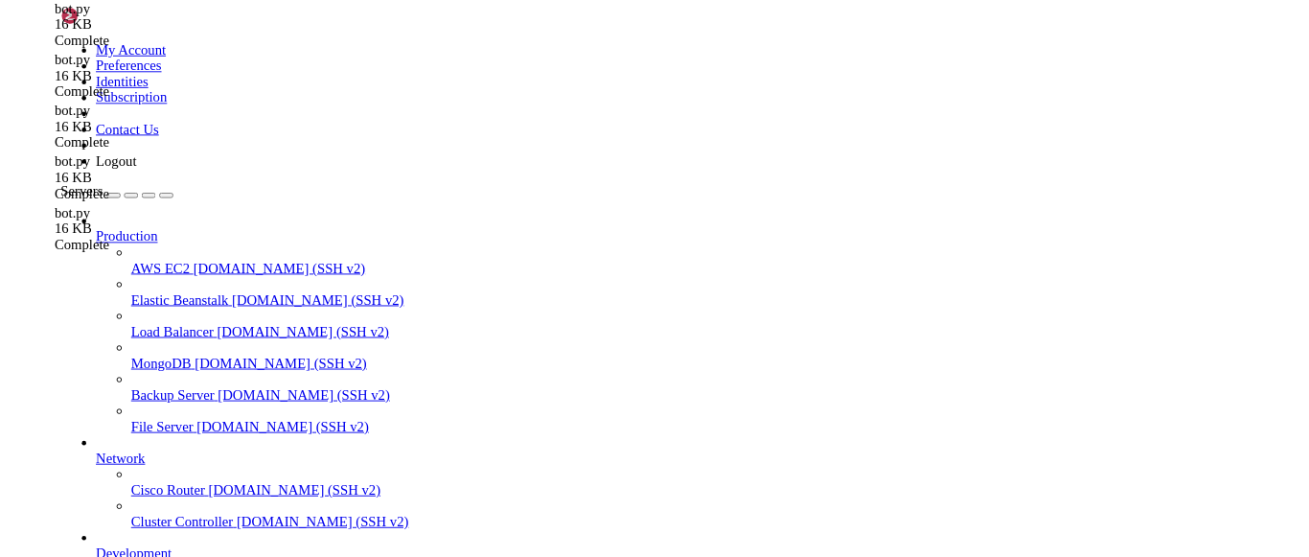
scroll to position [2225, 0]
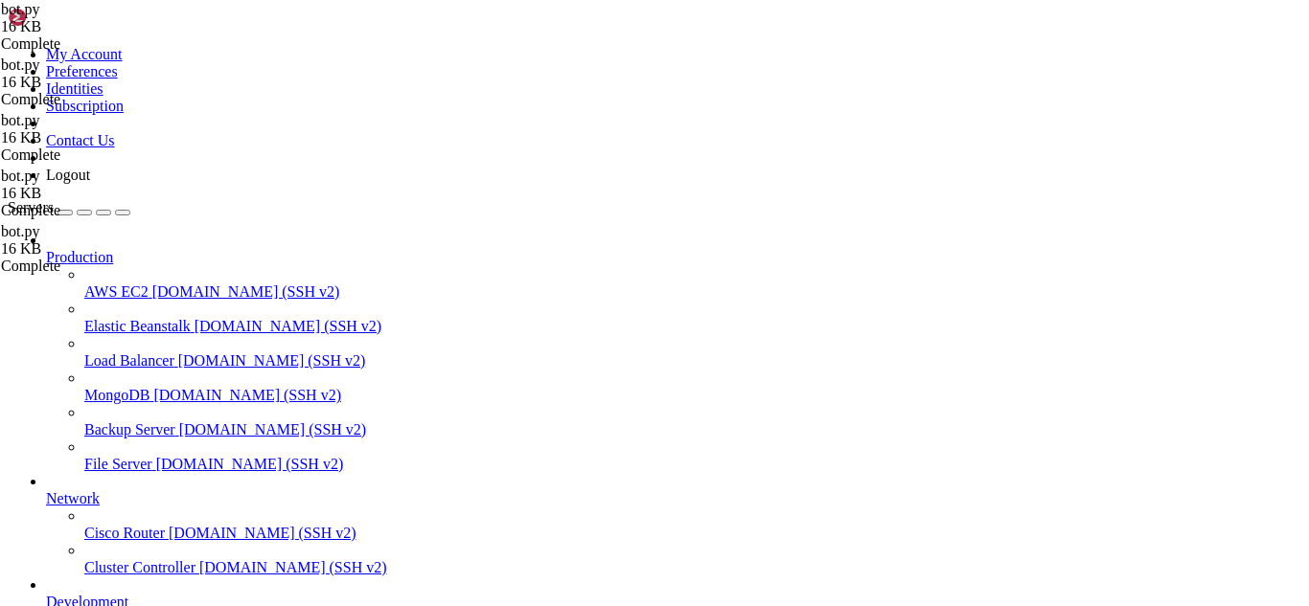
drag, startPoint x: 21, startPoint y: 1791, endPoint x: 398, endPoint y: 2206, distance: 560.9
